Goal: Transaction & Acquisition: Purchase product/service

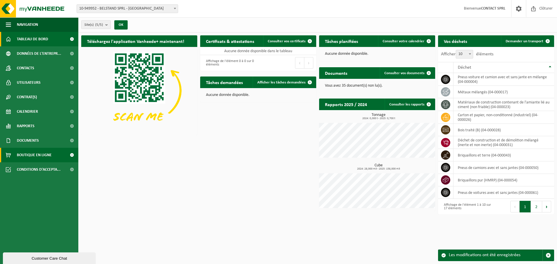
click at [39, 158] on span "Boutique en ligne" at bounding box center [34, 155] width 35 height 15
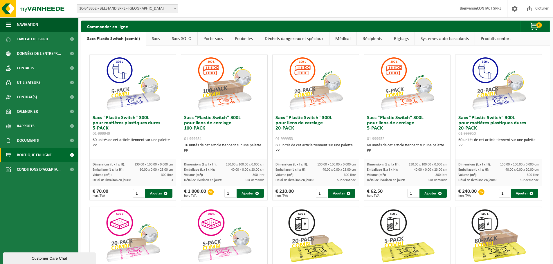
click at [424, 40] on link "Systèmes auto-basculants" at bounding box center [445, 38] width 60 height 13
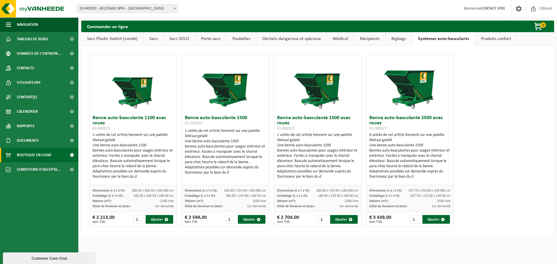
click at [489, 39] on link "Produits confort" at bounding box center [496, 38] width 42 height 13
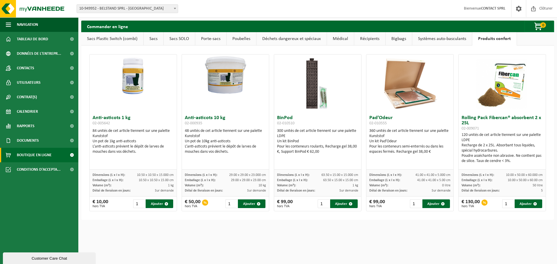
drag, startPoint x: 427, startPoint y: 38, endPoint x: 422, endPoint y: 38, distance: 4.7
click at [427, 38] on link "Systèmes auto-basculants" at bounding box center [442, 38] width 60 height 13
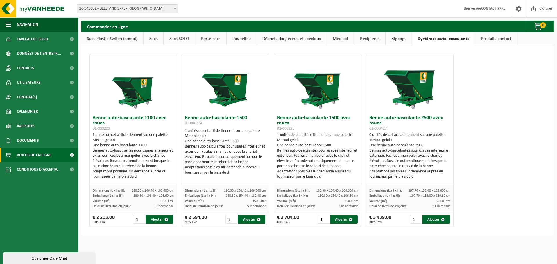
click at [396, 39] on link "Bigbags" at bounding box center [399, 38] width 26 height 13
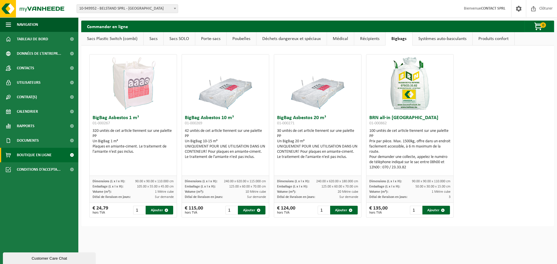
click at [366, 39] on link "Récipients" at bounding box center [369, 38] width 31 height 13
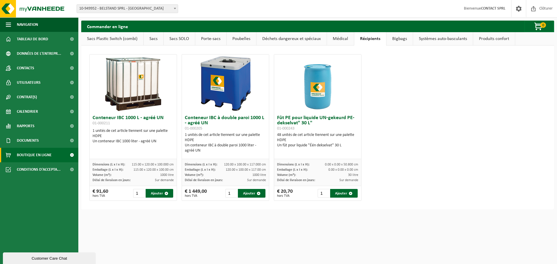
click at [342, 39] on link "Médical" at bounding box center [340, 38] width 27 height 13
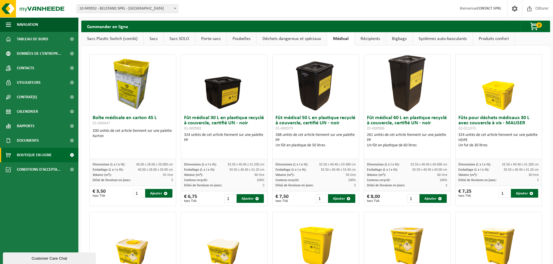
click at [290, 38] on link "Déchets dangereux et spéciaux" at bounding box center [291, 38] width 70 height 13
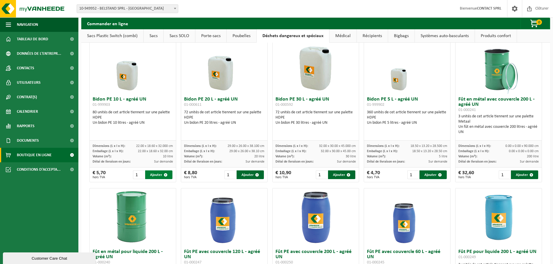
scroll to position [29, 0]
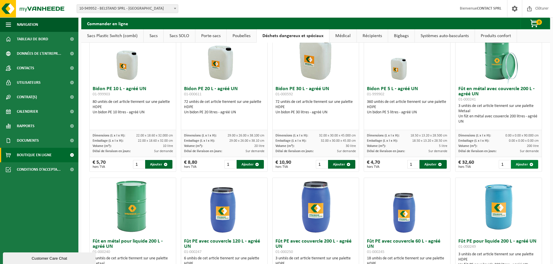
click at [513, 163] on button "Ajouter" at bounding box center [524, 164] width 27 height 9
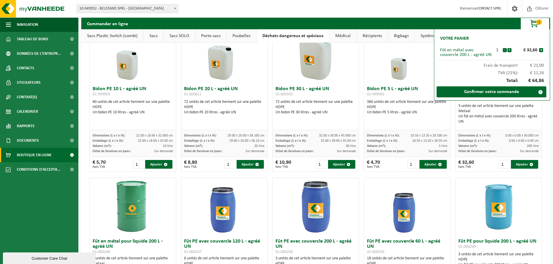
scroll to position [0, 0]
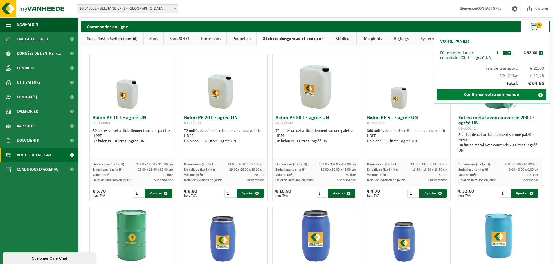
click at [503, 92] on link "Confirmer votre commande" at bounding box center [491, 94] width 110 height 11
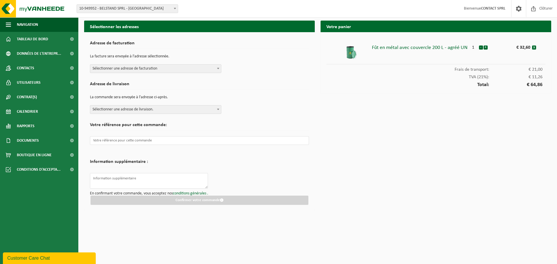
click at [198, 70] on span "Sélectionner une adresse de facturation" at bounding box center [155, 69] width 131 height 8
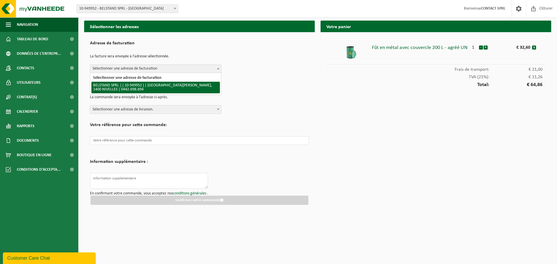
select select "145453"
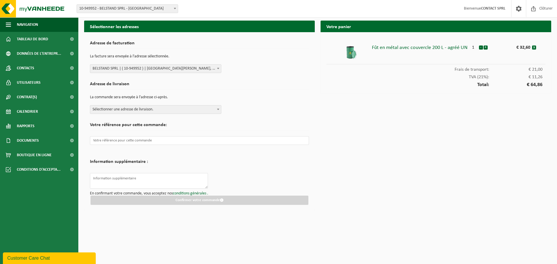
click at [199, 108] on span "Sélectionner une adresse de livraison." at bounding box center [155, 110] width 131 height 8
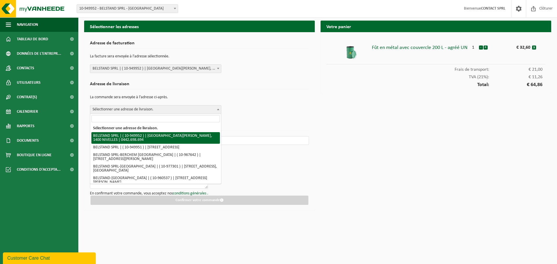
select select "145453"
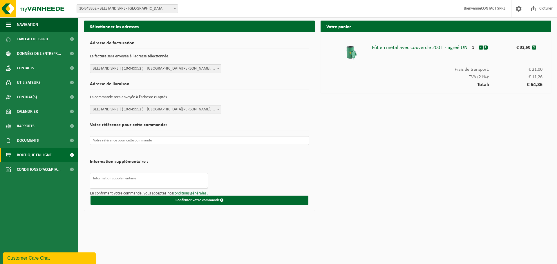
click at [43, 155] on span "Boutique en ligne" at bounding box center [34, 155] width 35 height 15
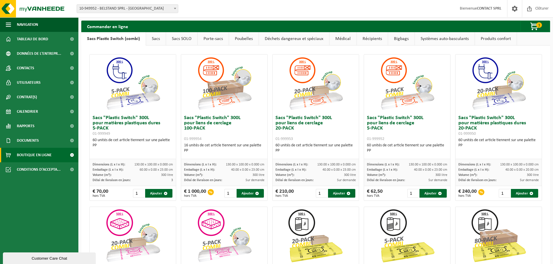
click at [238, 39] on link "Poubelles" at bounding box center [244, 38] width 30 height 13
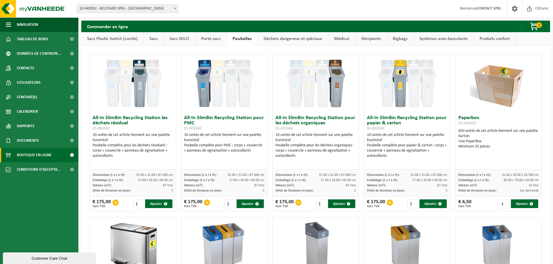
click at [205, 40] on link "Porte-sacs" at bounding box center [210, 38] width 31 height 13
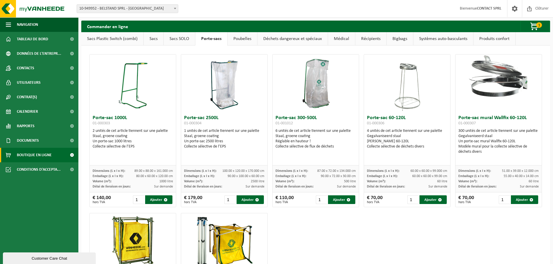
click at [247, 41] on link "Poubelles" at bounding box center [242, 38] width 30 height 13
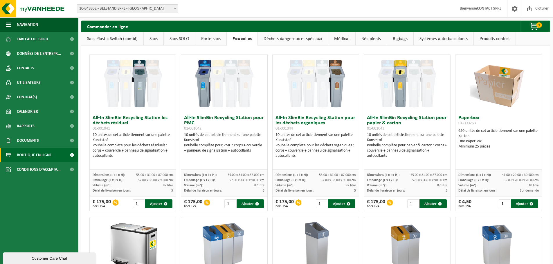
click at [274, 38] on link "Déchets dangereux et spéciaux" at bounding box center [293, 38] width 70 height 13
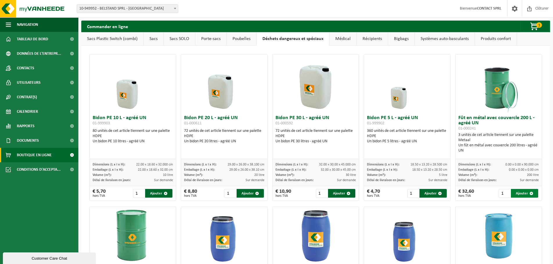
click at [520, 194] on button "Ajouter" at bounding box center [524, 193] width 27 height 9
click at [535, 25] on span "button" at bounding box center [534, 27] width 29 height 12
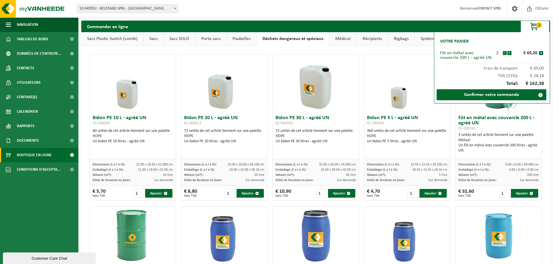
click at [502, 53] on button "-" at bounding box center [504, 53] width 4 height 4
click at [403, 25] on div "Commander en ligne 1 Votre panier Fût en métal avec couvercle 200 L - agréé UN …" at bounding box center [315, 27] width 468 height 12
click at [276, 8] on div "Site: 10-949952 - BELSTAND SPRL - NIVELLES 10-949951 - BELSTAND SPRL - WATERLOO…" at bounding box center [276, 9] width 553 height 18
